Goal: Find specific page/section: Find specific page/section

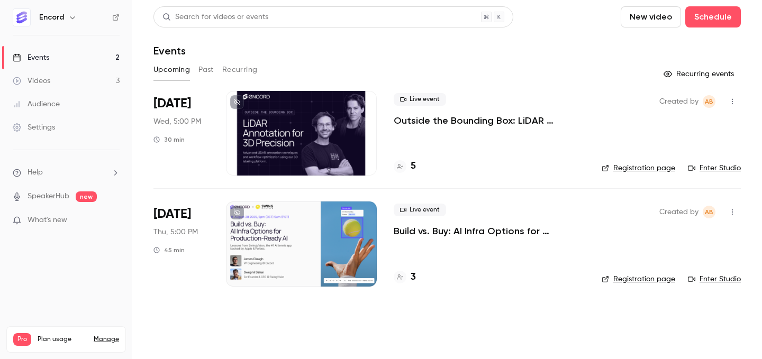
click at [464, 116] on p "Outside the Bounding Box: LiDAR Annotation for 3D Precision" at bounding box center [489, 120] width 191 height 13
